Goal: Transaction & Acquisition: Purchase product/service

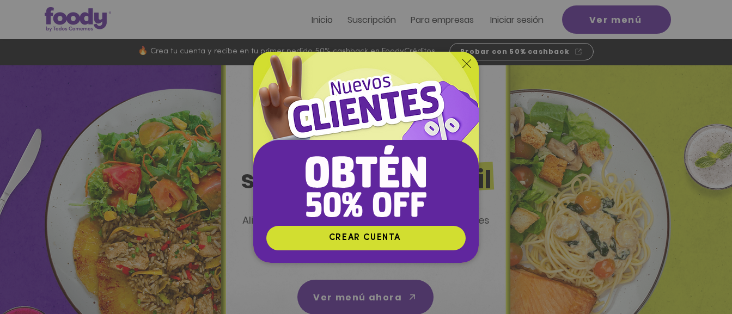
click at [469, 64] on icon "Volver al sitio" at bounding box center [466, 63] width 9 height 9
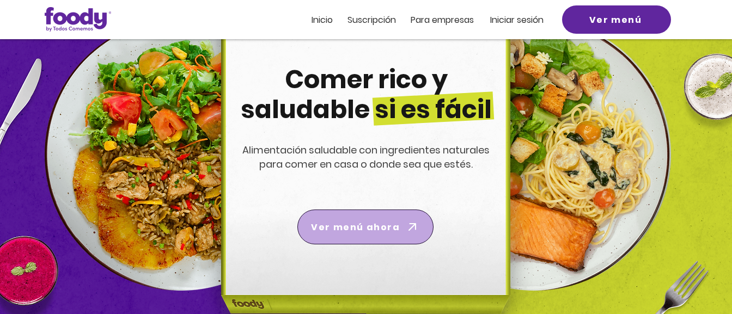
click at [407, 226] on icon "Ver menú ahora" at bounding box center [412, 226] width 15 height 15
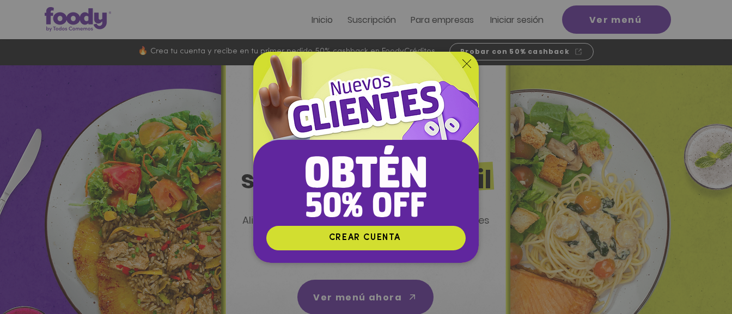
click at [189, 206] on div "Nuevos suscriptores 50% off" at bounding box center [366, 157] width 732 height 314
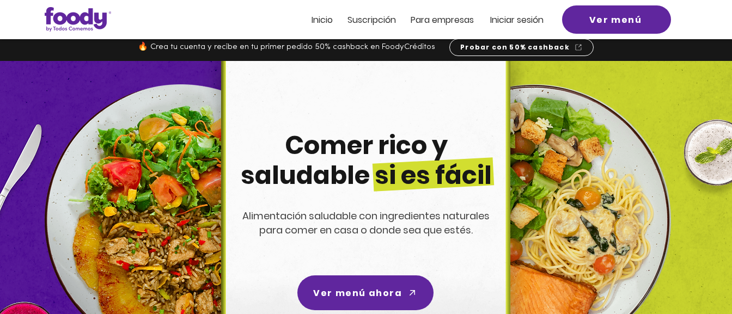
click at [188, 206] on img at bounding box center [181, 220] width 272 height 272
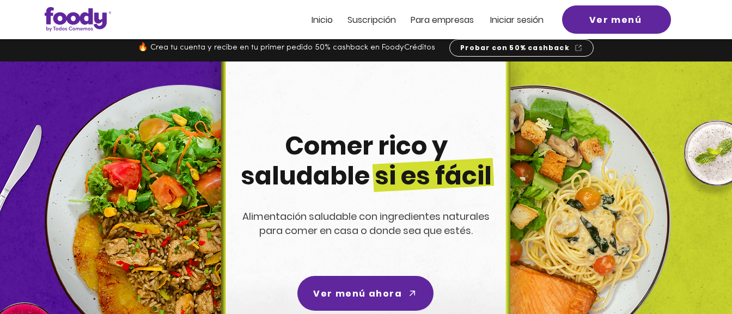
scroll to position [0, 0]
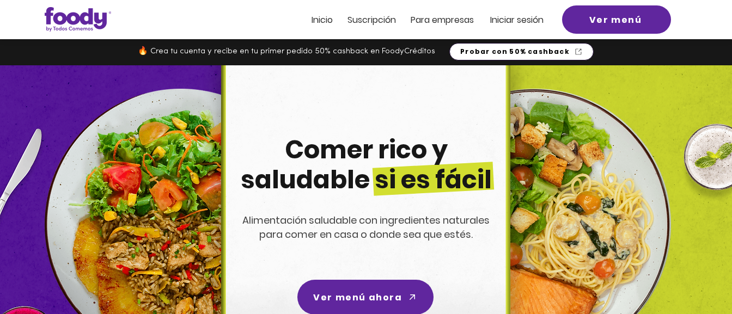
click at [535, 52] on span "Probar con 50% cashback" at bounding box center [514, 52] width 109 height 10
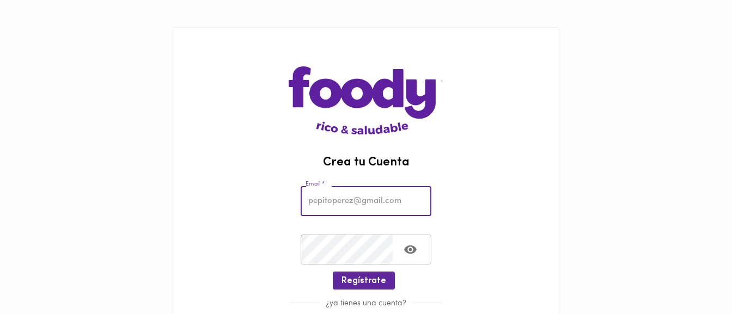
click at [338, 197] on input "email" at bounding box center [366, 201] width 131 height 30
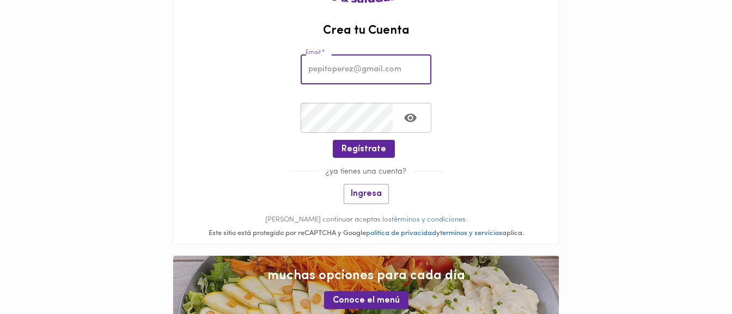
scroll to position [166, 0]
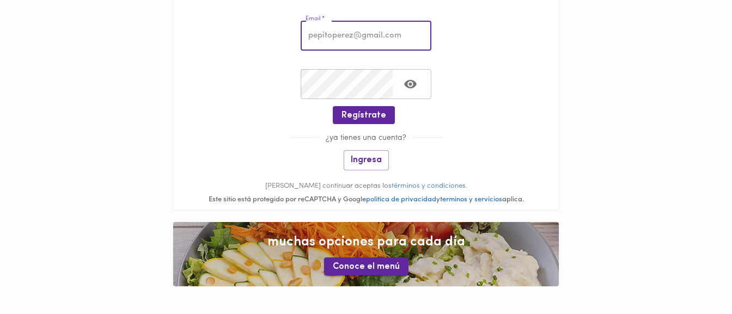
click at [365, 266] on span "Conoce el menú" at bounding box center [366, 267] width 67 height 10
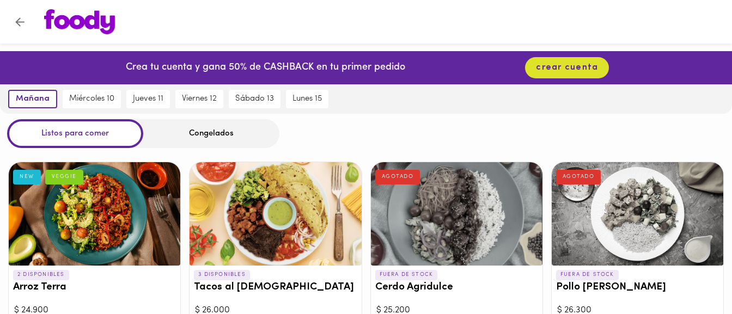
click at [120, 210] on div at bounding box center [95, 213] width 172 height 103
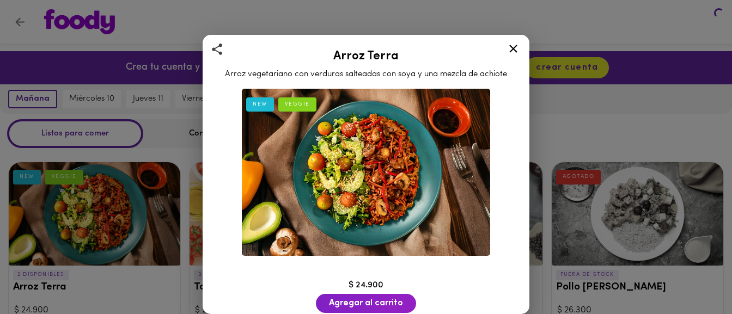
scroll to position [2, 0]
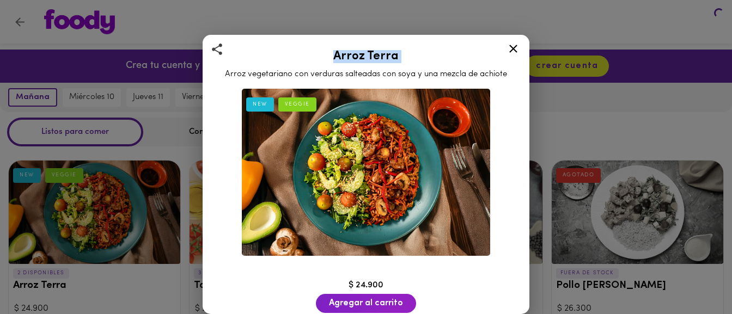
click at [120, 210] on div "Arroz Terra Arroz vegetariano con verduras salteadas con soya y una mezcla de a…" at bounding box center [366, 157] width 732 height 314
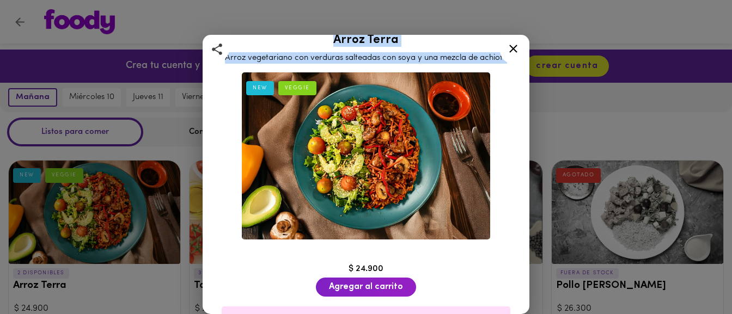
scroll to position [17, 0]
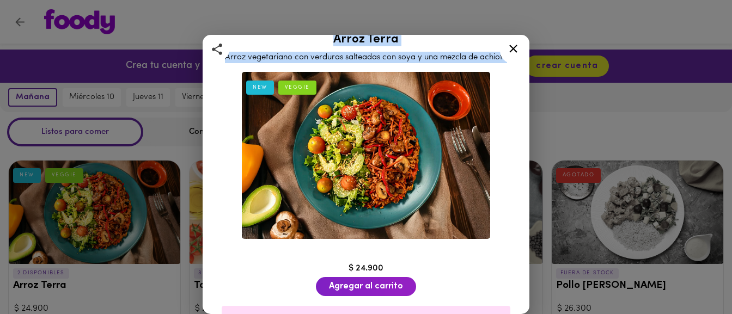
click at [513, 47] on icon at bounding box center [513, 49] width 8 height 8
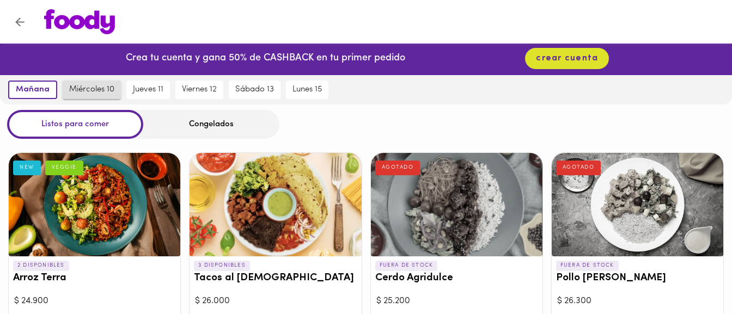
scroll to position [11, 0]
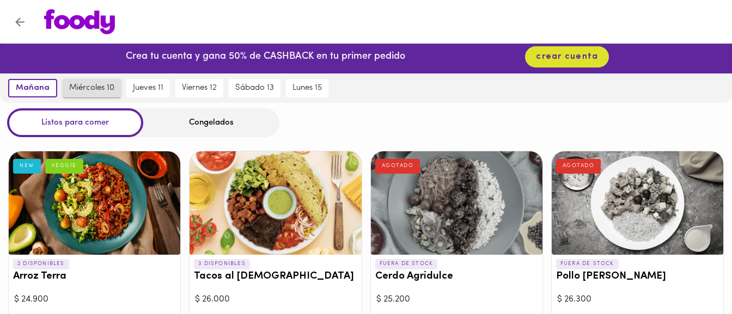
click at [91, 87] on span "miércoles 10" at bounding box center [91, 88] width 45 height 10
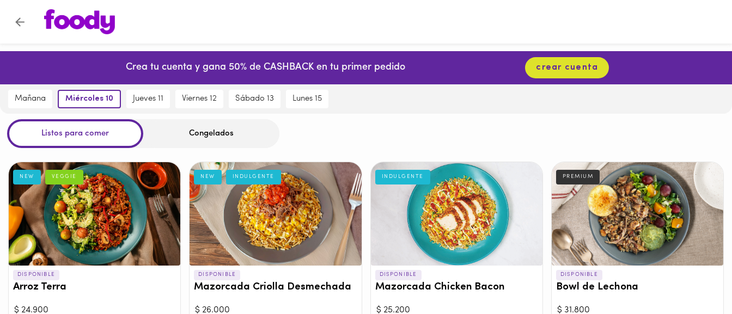
scroll to position [4, 0]
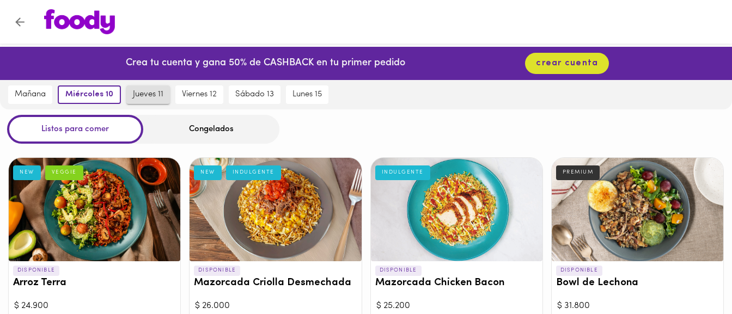
click at [146, 96] on span "jueves 11" at bounding box center [148, 95] width 30 height 10
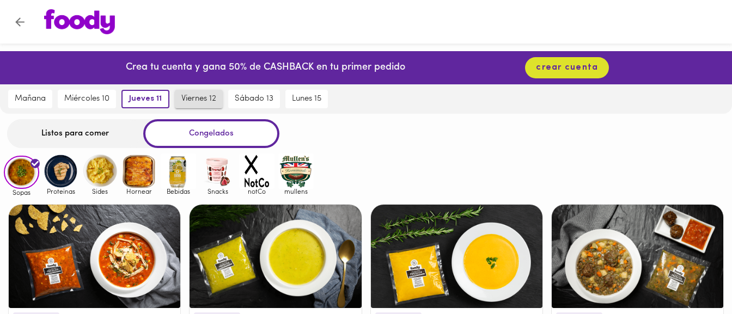
click at [195, 96] on span "viernes 12" at bounding box center [198, 99] width 35 height 10
click at [70, 131] on div "Listos para comer" at bounding box center [75, 133] width 136 height 29
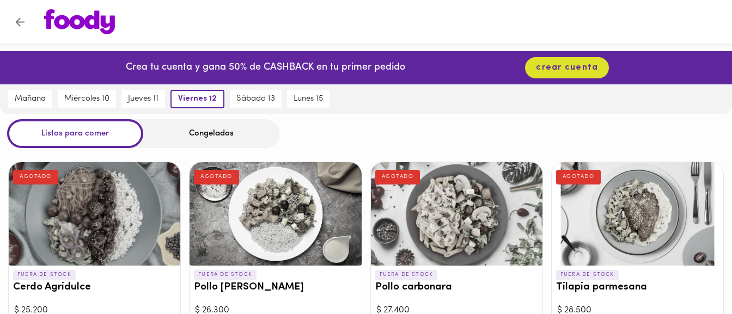
drag, startPoint x: 207, startPoint y: 131, endPoint x: 207, endPoint y: 139, distance: 8.2
click at [207, 131] on div "Congelados" at bounding box center [211, 133] width 136 height 29
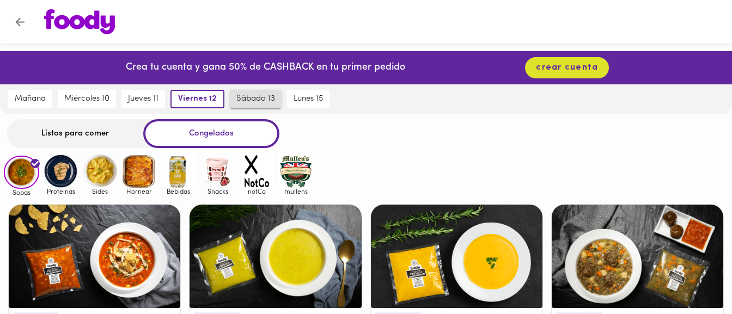
click at [265, 97] on span "sábado 13" at bounding box center [255, 99] width 39 height 10
click at [64, 128] on div "Listos para comer" at bounding box center [75, 133] width 136 height 29
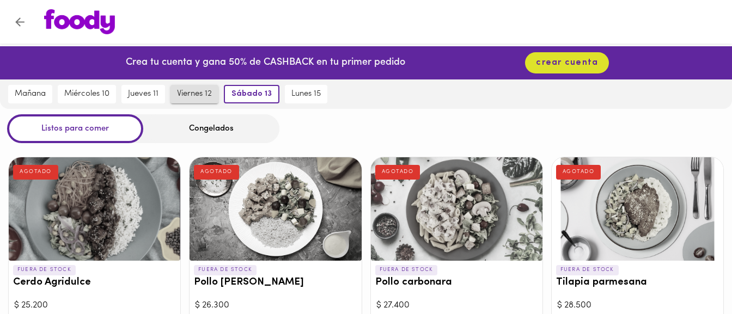
scroll to position [7, 0]
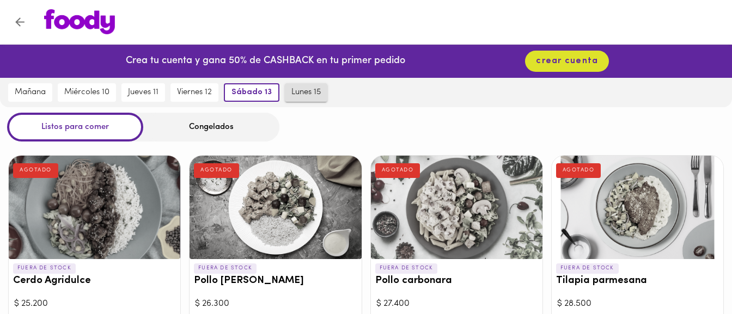
click at [314, 93] on span "lunes 15" at bounding box center [305, 93] width 29 height 10
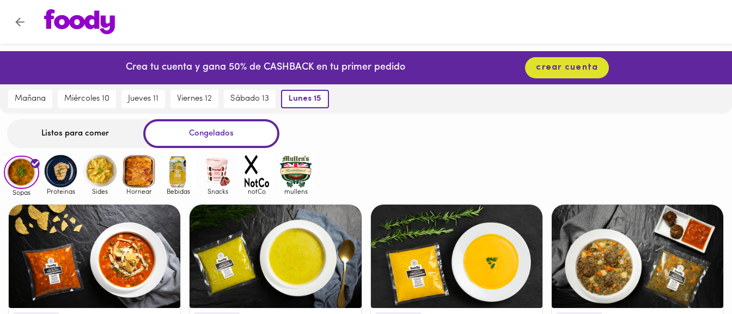
click at [71, 130] on div "Listos para comer" at bounding box center [75, 133] width 136 height 29
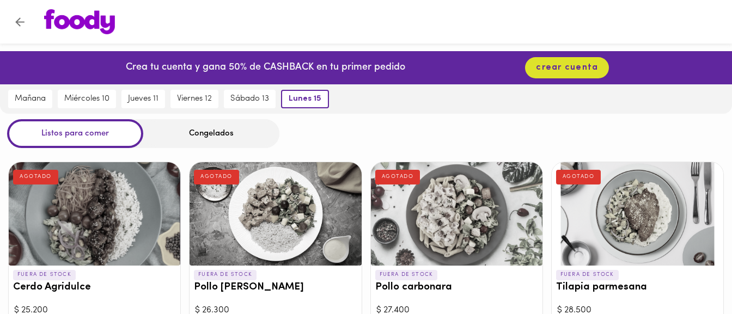
click at [213, 140] on div "Congelados" at bounding box center [211, 133] width 136 height 29
